Goal: Task Accomplishment & Management: Use online tool/utility

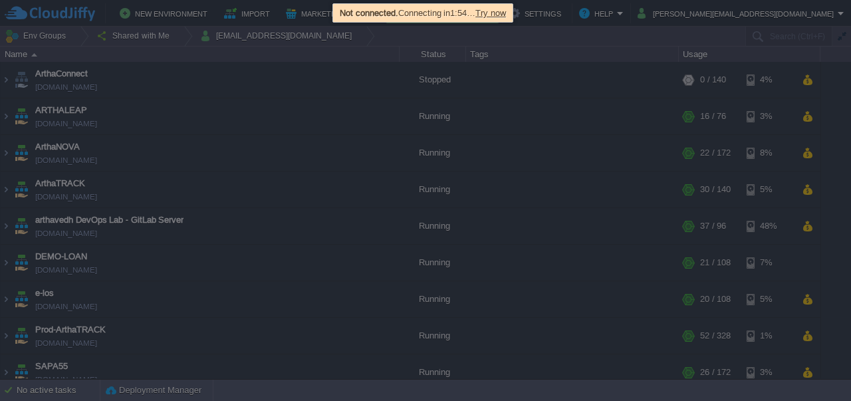
scroll to position [47, 0]
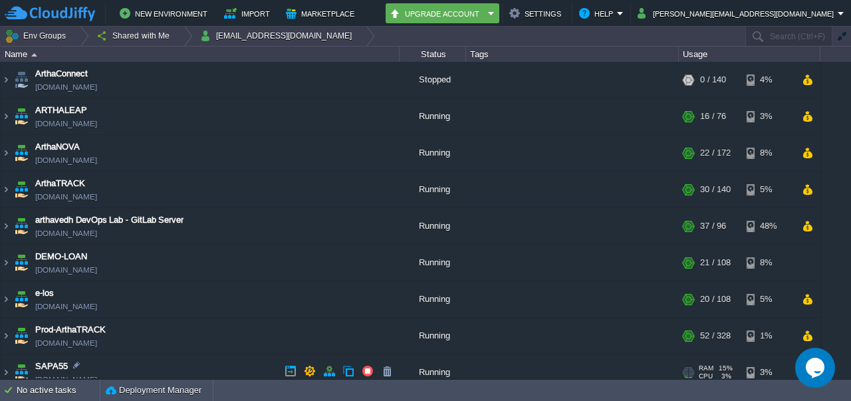
scroll to position [47, 0]
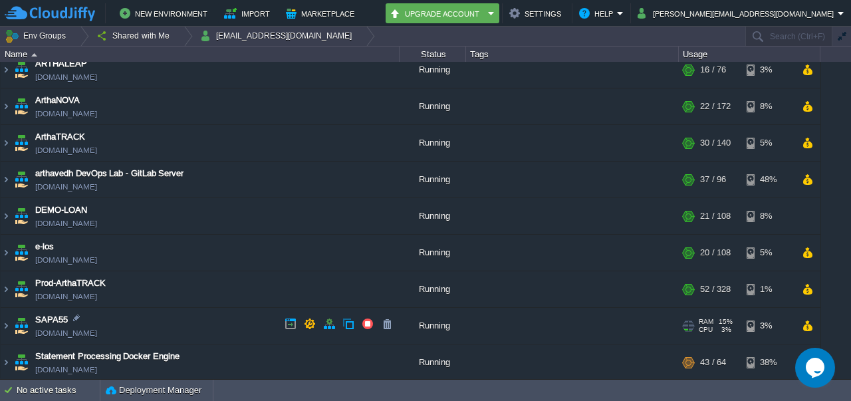
click at [13, 328] on img at bounding box center [21, 326] width 19 height 36
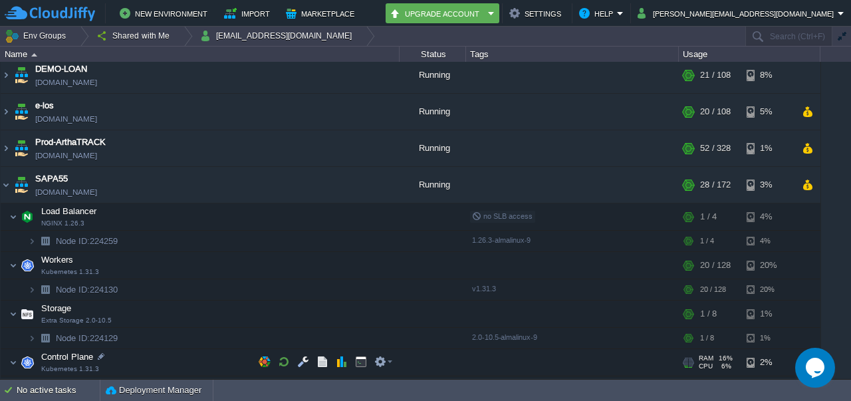
scroll to position [239, 0]
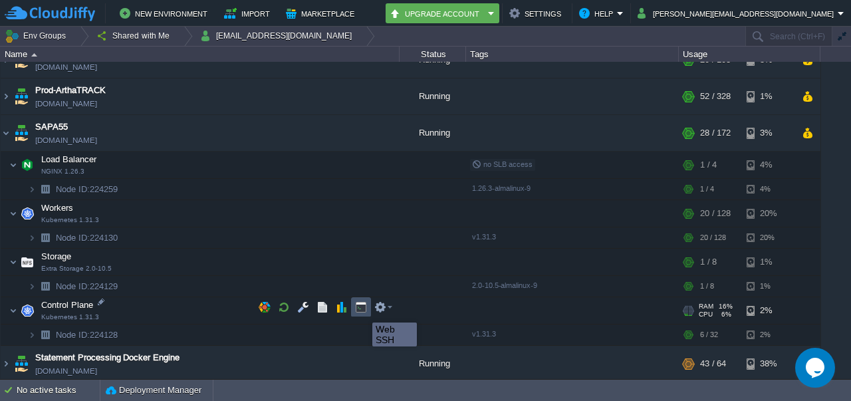
click at [362, 311] on button "button" at bounding box center [361, 307] width 12 height 12
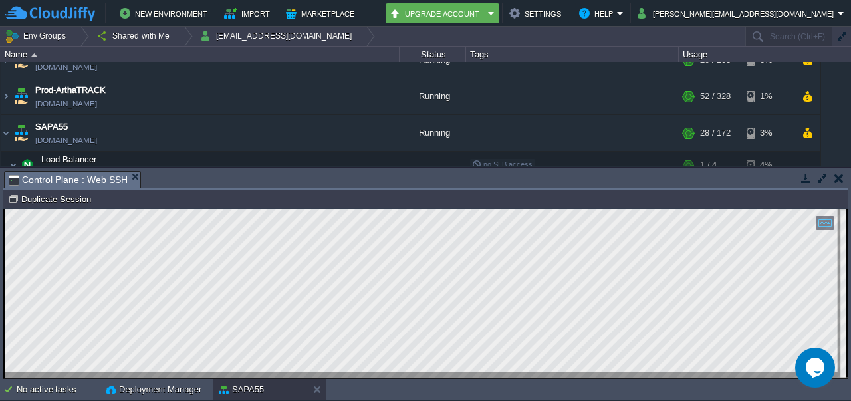
scroll to position [0, 0]
click at [3, 209] on html "Copy: Ctrl + Shift + C Paste: Ctrl + V Settings: Ctrl + Shift + Alt 0" at bounding box center [425, 209] width 844 height 0
click at [130, 172] on em "Control Plane : Web SSH" at bounding box center [75, 180] width 132 height 17
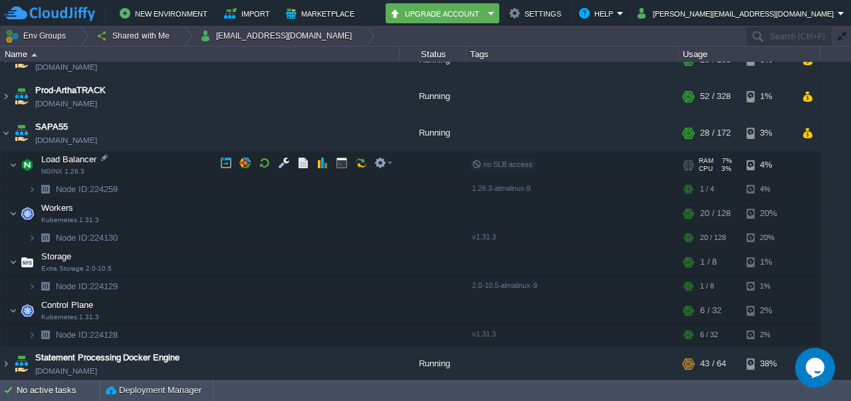
click at [128, 173] on td "Load Balancer NGINX 1.26.3" at bounding box center [200, 165] width 399 height 27
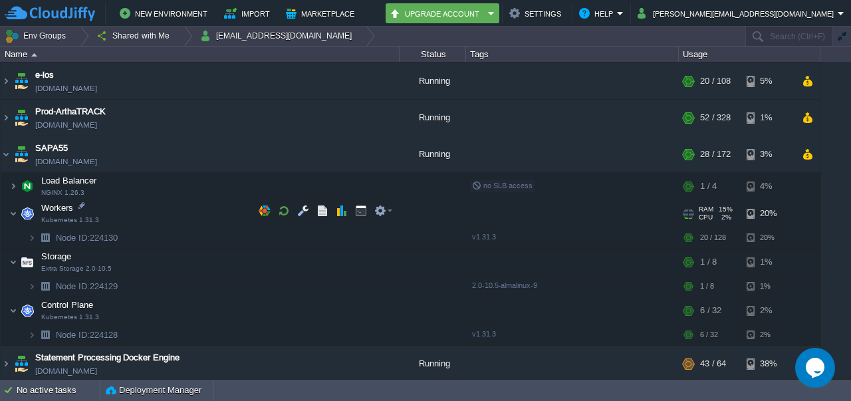
scroll to position [218, 0]
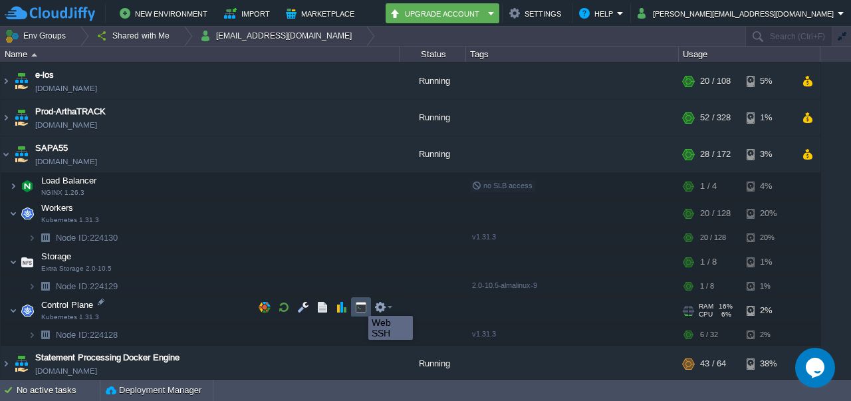
click at [358, 304] on button "button" at bounding box center [361, 307] width 12 height 12
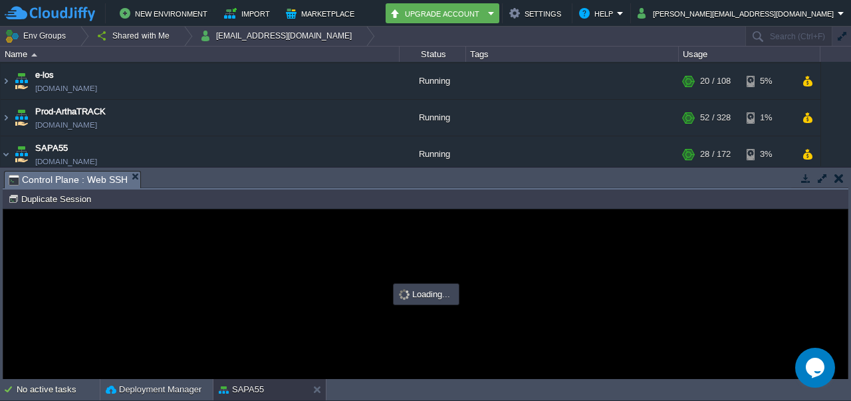
scroll to position [0, 0]
type input "#000000"
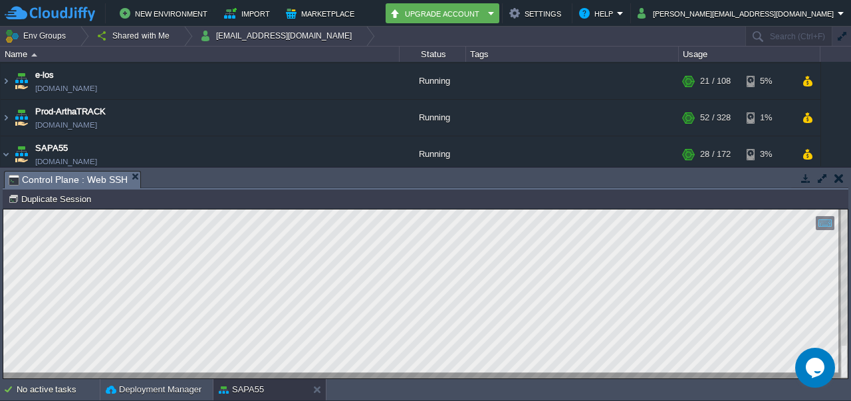
click at [3, 209] on html "Copy: Ctrl + Shift + C Paste: Ctrl + V Settings: Ctrl + Shift + Alt 0" at bounding box center [425, 209] width 844 height 0
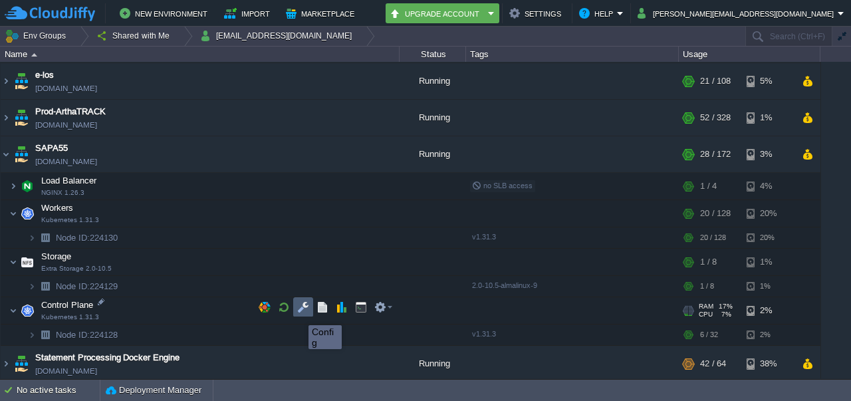
click at [299, 313] on button "button" at bounding box center [303, 307] width 12 height 12
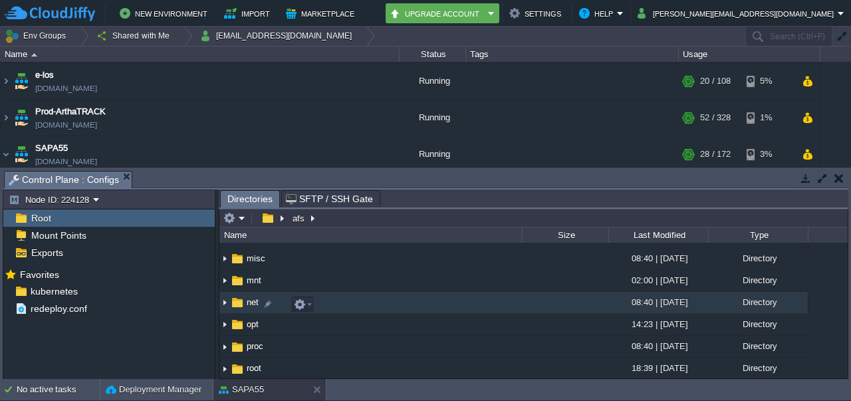
scroll to position [239, 0]
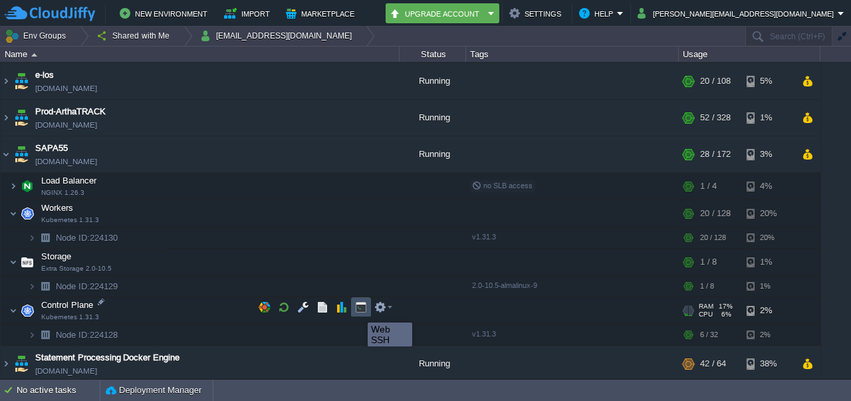
click at [358, 311] on button "button" at bounding box center [361, 307] width 12 height 12
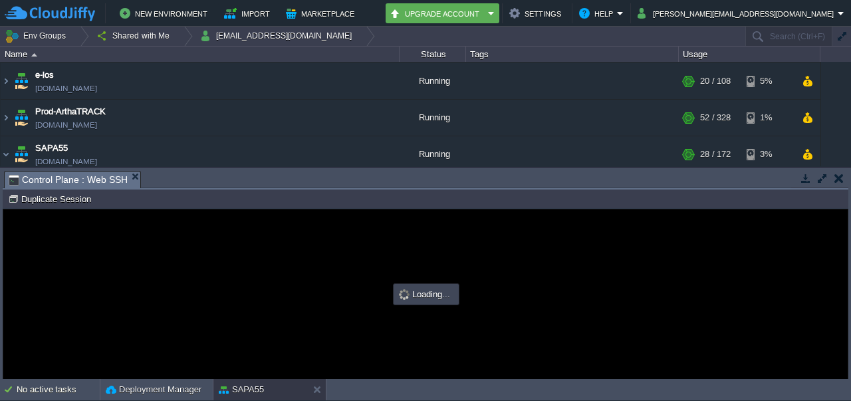
scroll to position [0, 0]
type input "#000000"
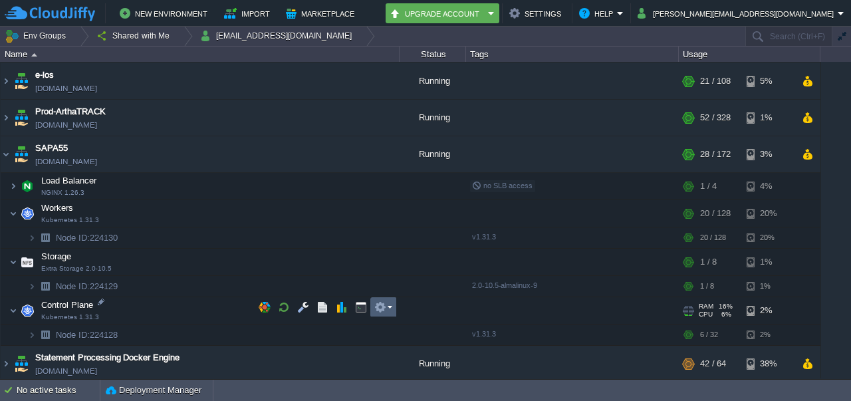
click at [392, 309] on td at bounding box center [383, 307] width 27 height 20
click at [308, 311] on button "button" at bounding box center [303, 307] width 12 height 12
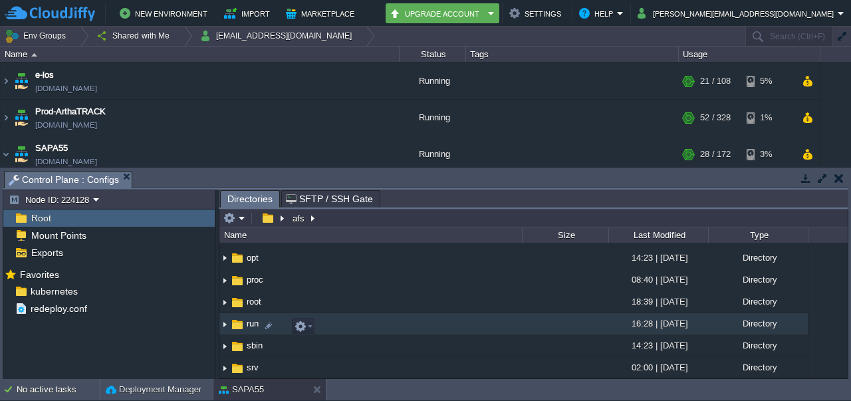
scroll to position [309, 0]
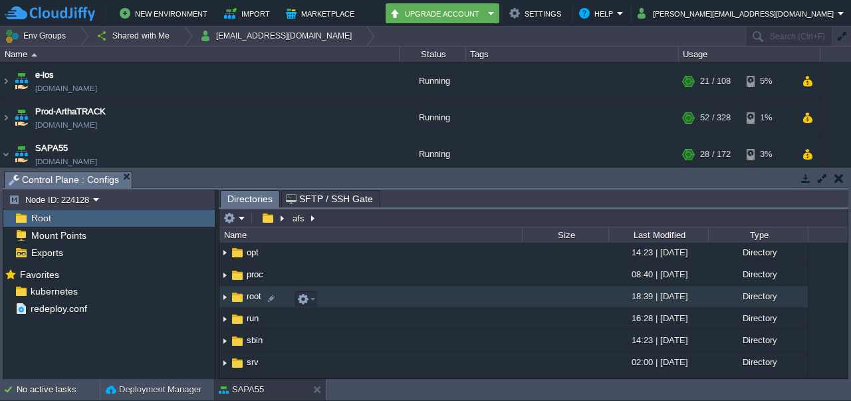
click at [227, 296] on img at bounding box center [224, 297] width 11 height 21
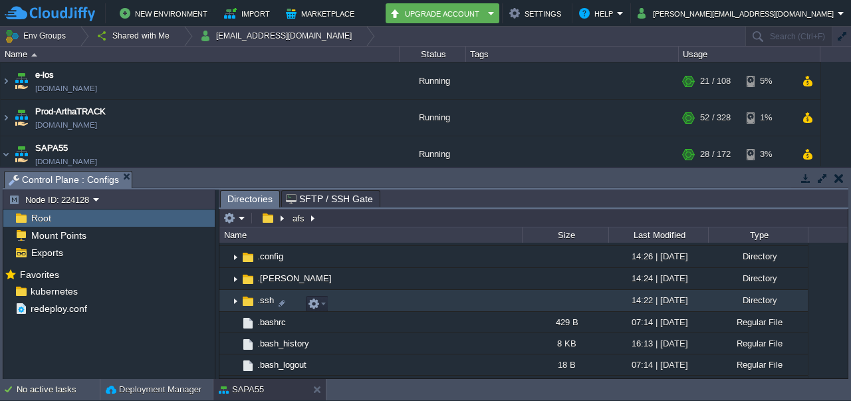
click at [227, 296] on img at bounding box center [224, 296] width 11 height 12
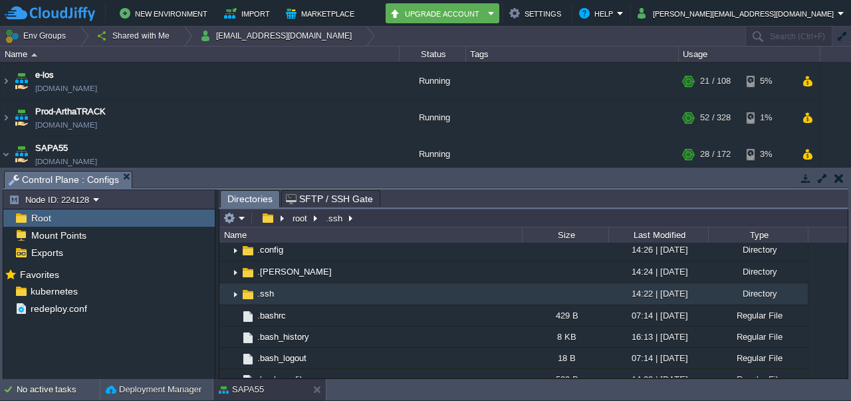
scroll to position [362, 0]
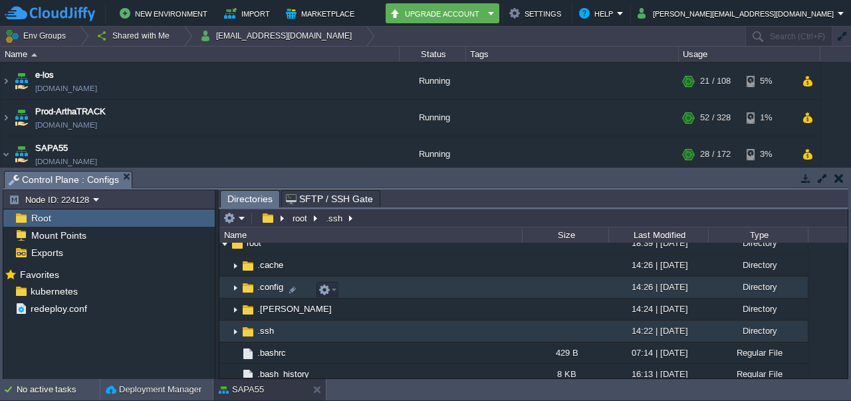
click at [237, 289] on img at bounding box center [235, 287] width 11 height 21
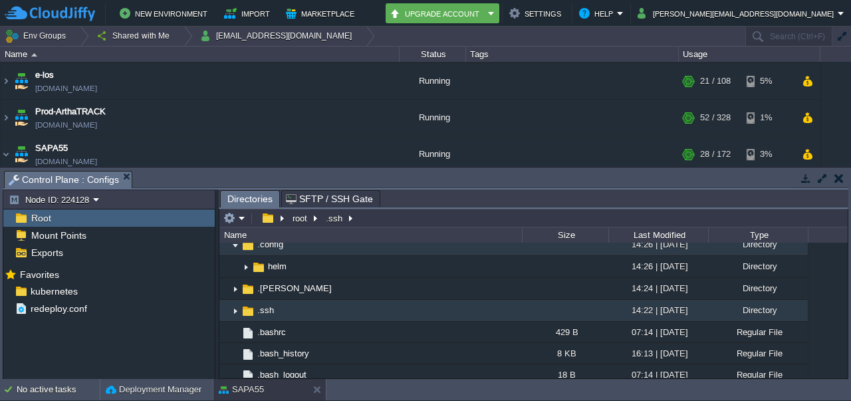
scroll to position [404, 0]
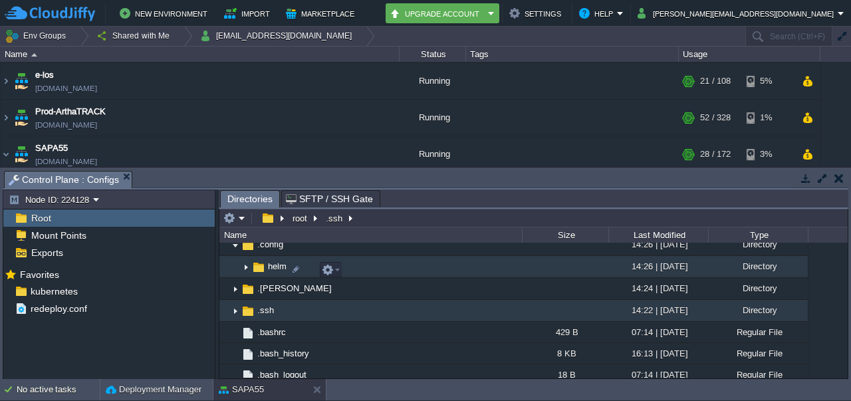
click at [249, 271] on img at bounding box center [246, 267] width 11 height 21
